Goal: Task Accomplishment & Management: Use online tool/utility

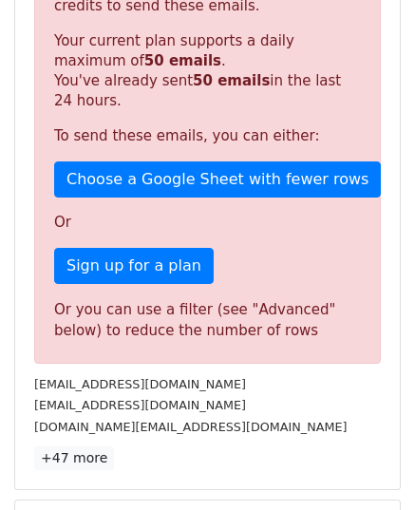
scroll to position [190, 0]
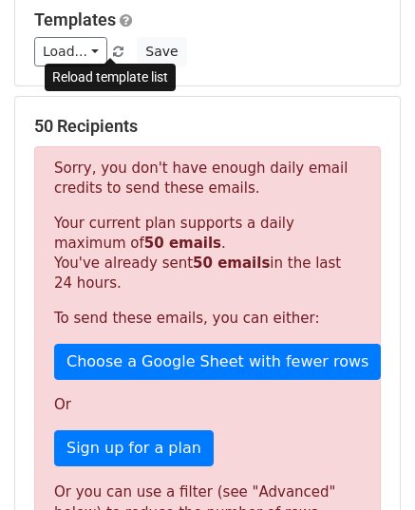
click at [113, 50] on span at bounding box center [118, 53] width 10 height 12
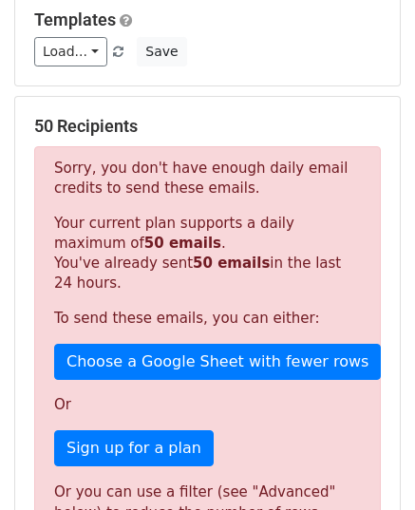
click at [113, 50] on span at bounding box center [118, 53] width 10 height 12
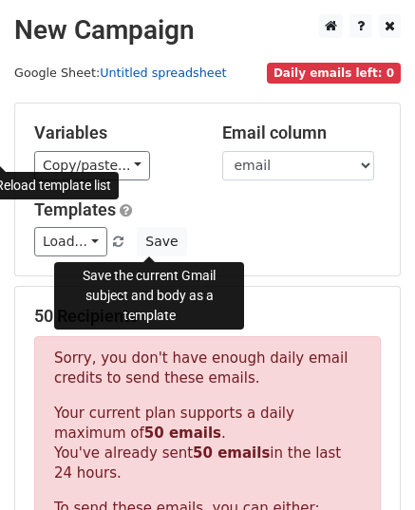
scroll to position [633, 0]
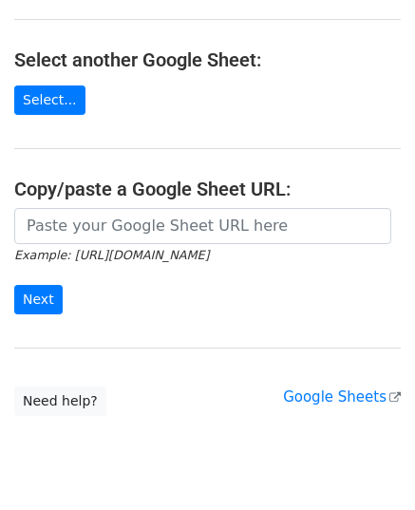
scroll to position [241, 0]
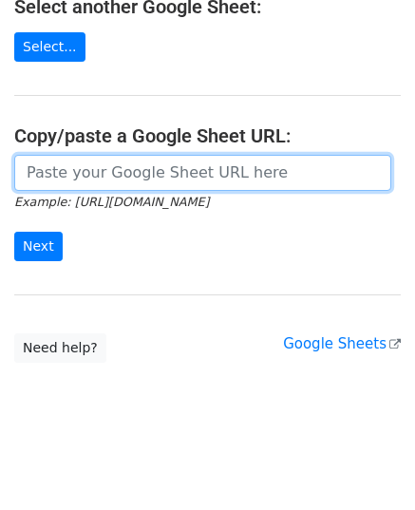
click at [109, 167] on input "url" at bounding box center [202, 173] width 377 height 36
paste input "https://docs.google.com/spreadsheets/d/1CWXQPbUmW_RWyA84CO0ZpMm4pUbcSJnmrHxF__l…"
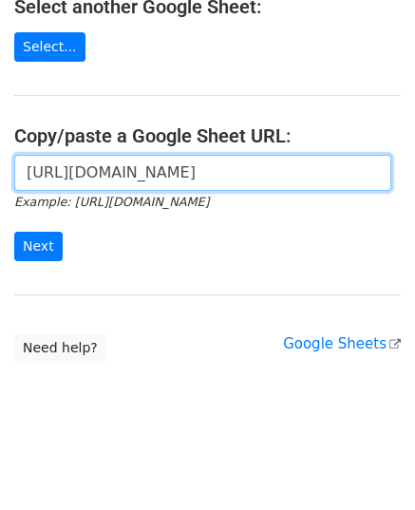
scroll to position [0, 452]
type input "https://docs.google.com/spreadsheets/d/1CWXQPbUmW_RWyA84CO0ZpMm4pUbcSJnmrHxF__l…"
click at [14, 232] on input "Next" at bounding box center [38, 246] width 48 height 29
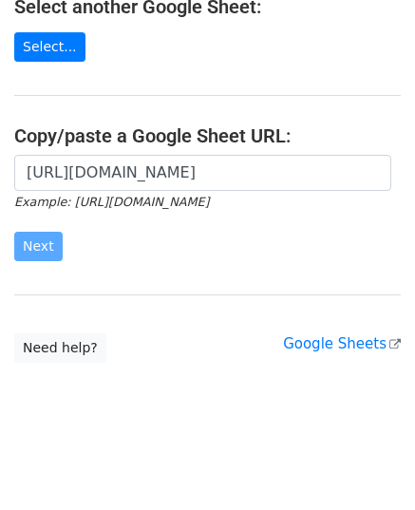
scroll to position [0, 0]
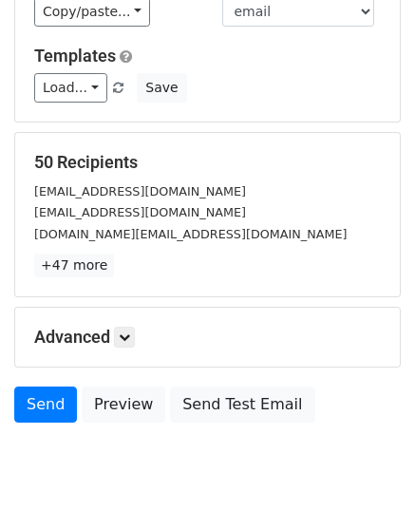
scroll to position [224, 0]
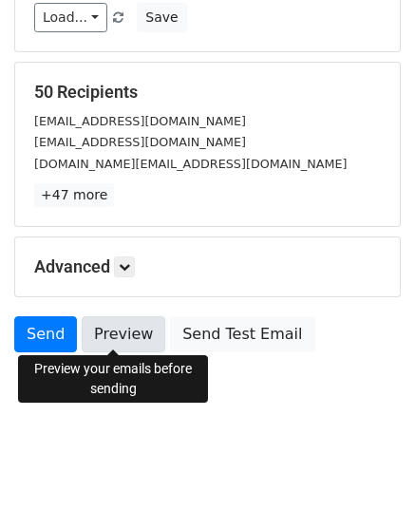
click at [128, 337] on link "Preview" at bounding box center [124, 334] width 84 height 36
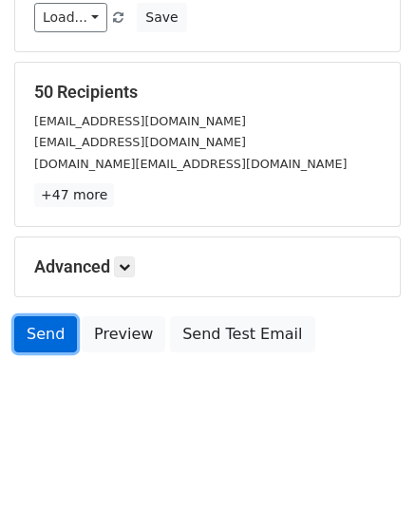
click at [53, 346] on link "Send" at bounding box center [45, 334] width 63 height 36
